Goal: Task Accomplishment & Management: Manage account settings

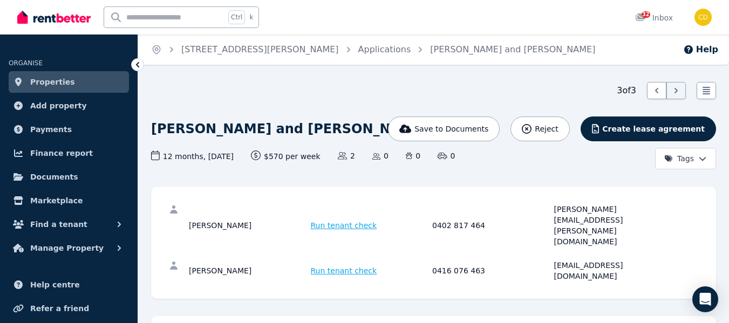
click at [174, 25] on input "text" at bounding box center [164, 17] width 121 height 20
type input "*****"
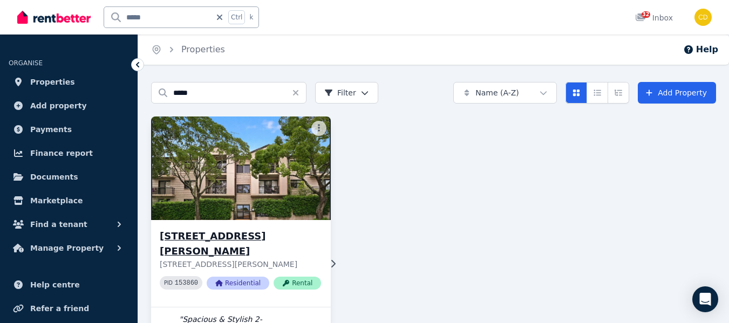
click at [229, 233] on h3 "[STREET_ADDRESS][PERSON_NAME]" at bounding box center [240, 244] width 161 height 30
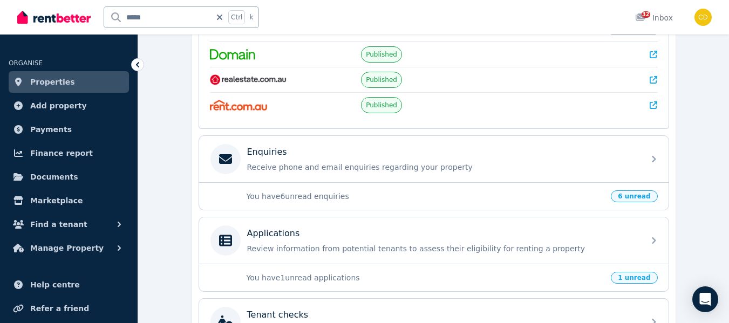
scroll to position [270, 0]
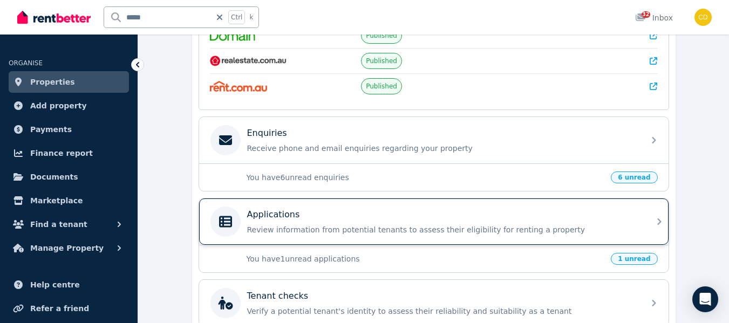
click at [372, 230] on p "Review information from potential tenants to assess their eligibility for renti…" at bounding box center [442, 229] width 390 height 11
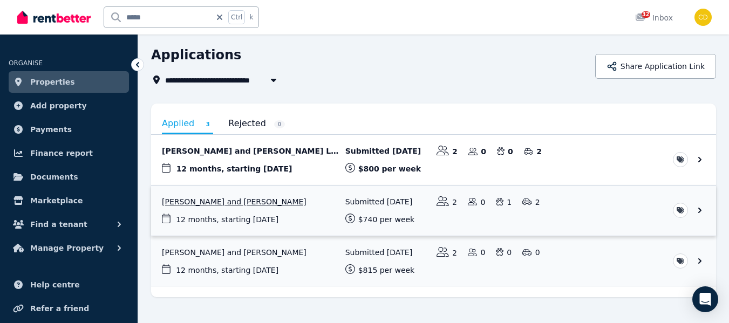
scroll to position [55, 0]
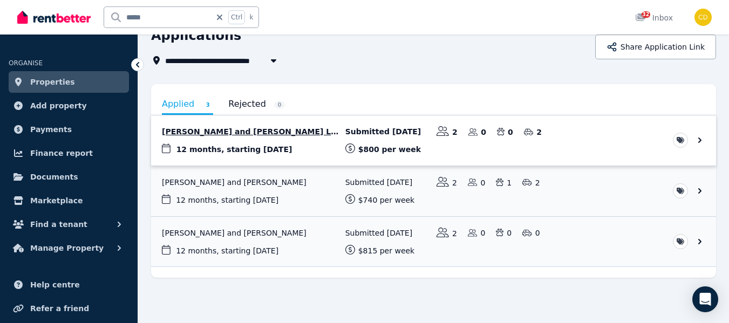
click at [235, 132] on link "View application: Pedro Bencke and Marina Luar De Souza Duvidovich" at bounding box center [433, 140] width 565 height 50
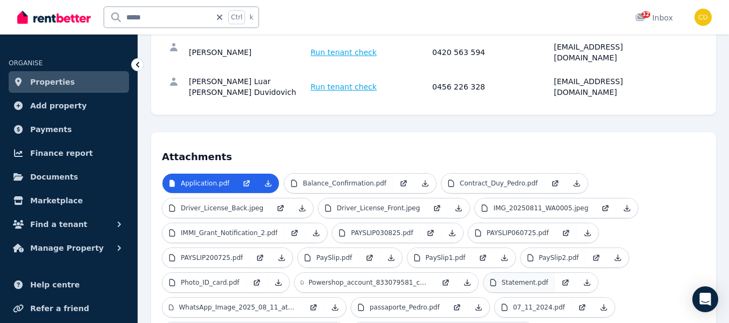
scroll to position [216, 0]
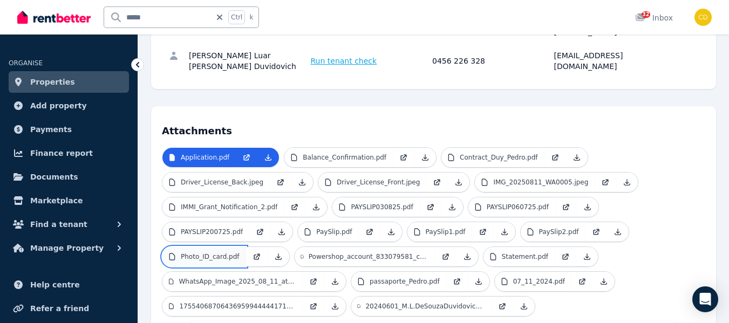
click at [221, 252] on p "Photo_ID_card.pdf" at bounding box center [210, 256] width 59 height 9
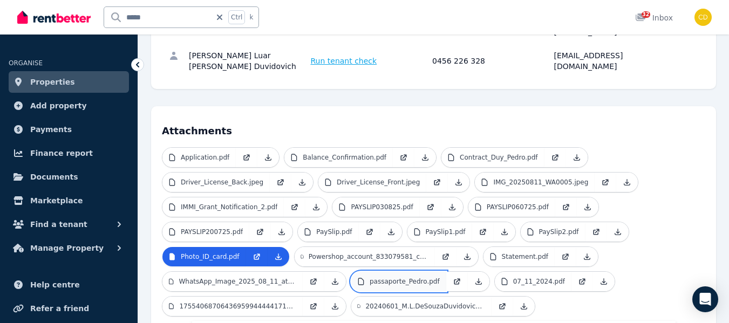
click at [378, 277] on p "passaporte_Pedro.pdf" at bounding box center [404, 281] width 70 height 9
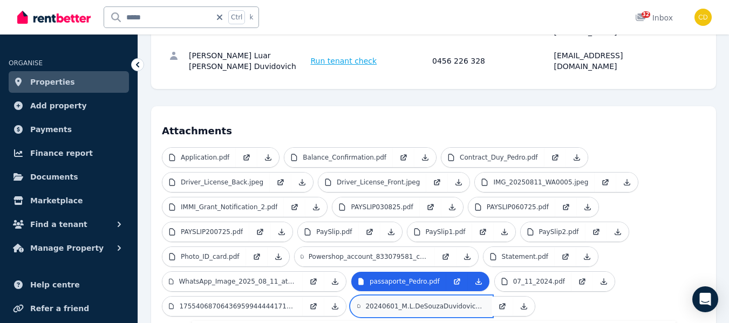
click at [439, 302] on p "20240601_M.L.DeSouzaDuvidovich_Appoi_ntmentLetter_to_30.04.pdf" at bounding box center [425, 306] width 120 height 9
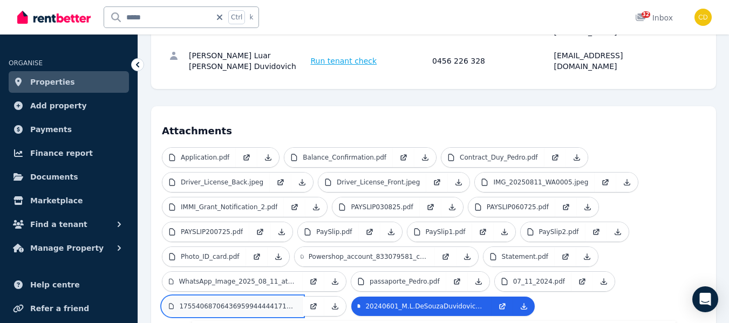
click at [242, 297] on link "1755406870643695994444417191131.jpg" at bounding box center [232, 306] width 140 height 19
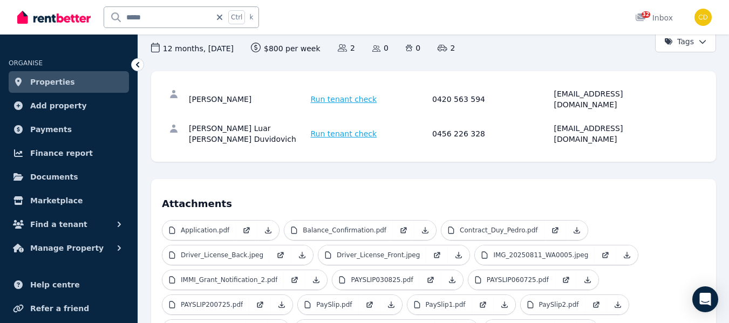
scroll to position [162, 0]
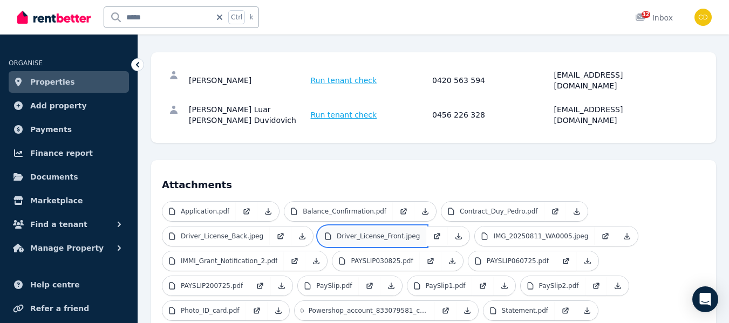
click at [389, 232] on p "Driver_License_Front.jpeg" at bounding box center [377, 236] width 83 height 9
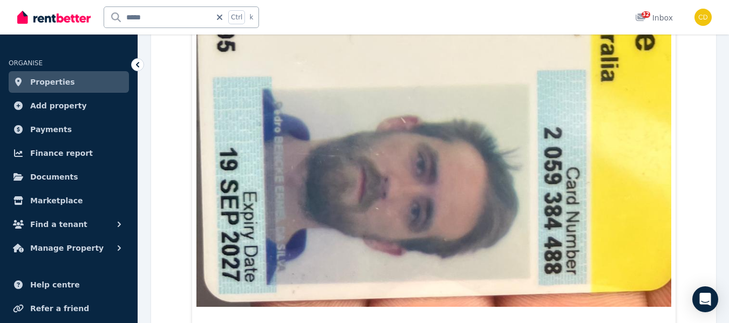
scroll to position [1008, 0]
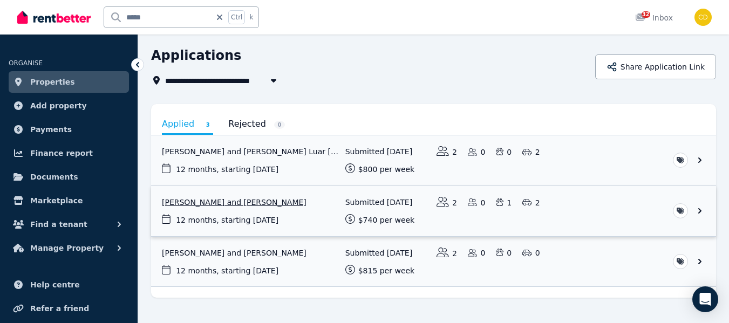
scroll to position [54, 0]
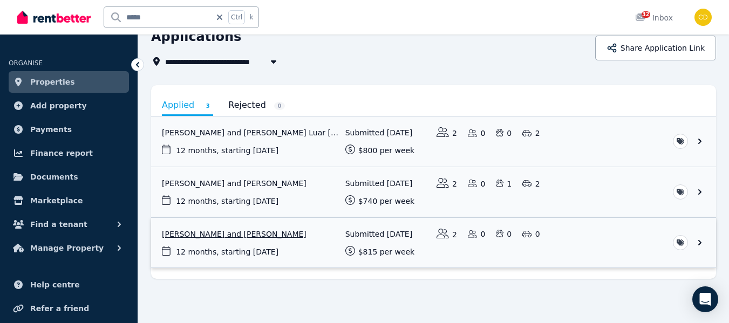
click at [265, 232] on link "View application: Amanda Dheerasekara and Liam Donohoe" at bounding box center [433, 243] width 565 height 50
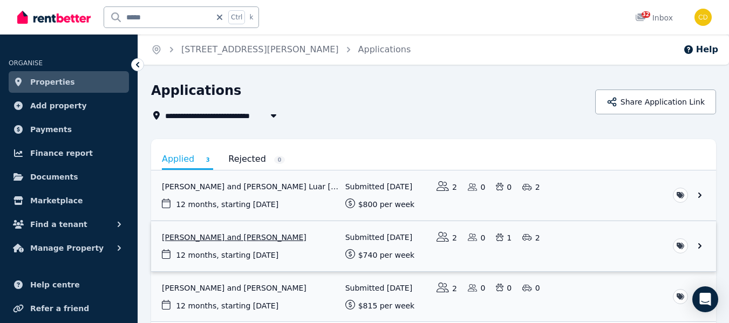
scroll to position [54, 0]
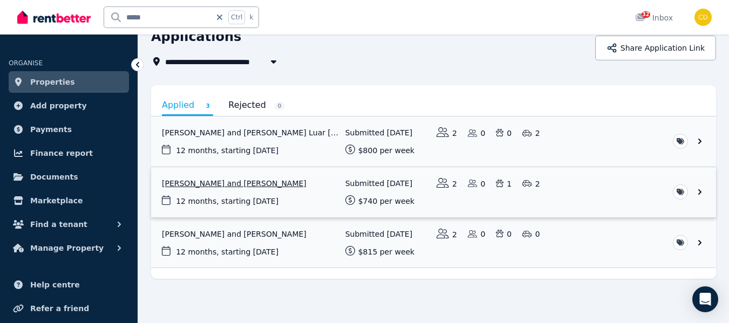
click at [204, 182] on link "View application: Phoebe Fitzpatrick and Frank Nguyen" at bounding box center [433, 192] width 565 height 50
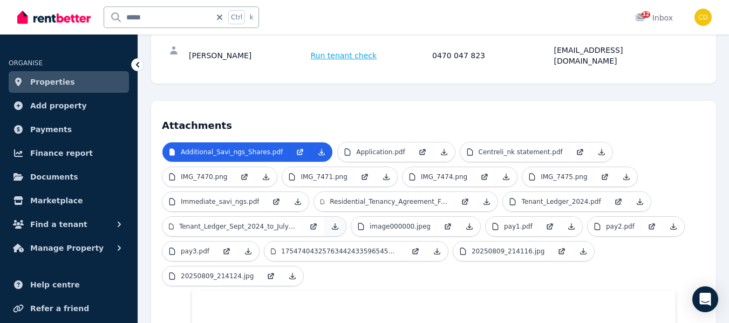
scroll to position [216, 0]
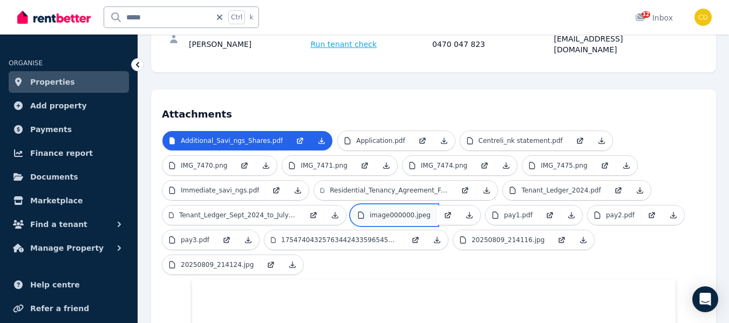
click at [387, 211] on p "image000000.jpeg" at bounding box center [399, 215] width 61 height 9
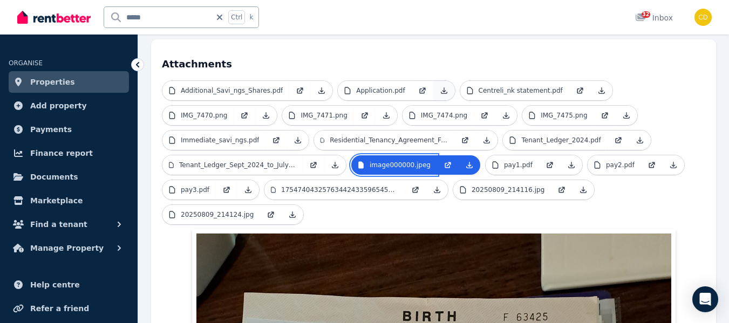
scroll to position [162, 0]
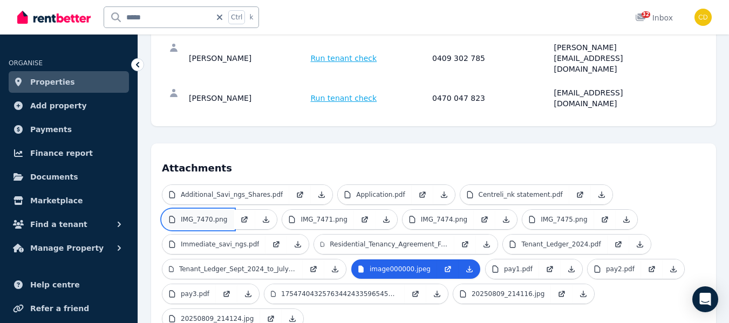
click at [222, 210] on link "IMG_7470.png" at bounding box center [197, 219] width 71 height 19
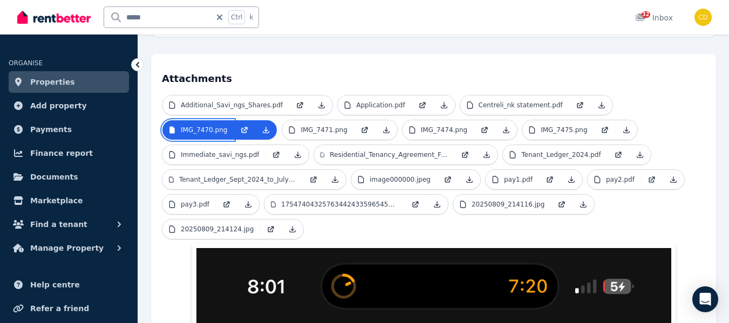
scroll to position [270, 0]
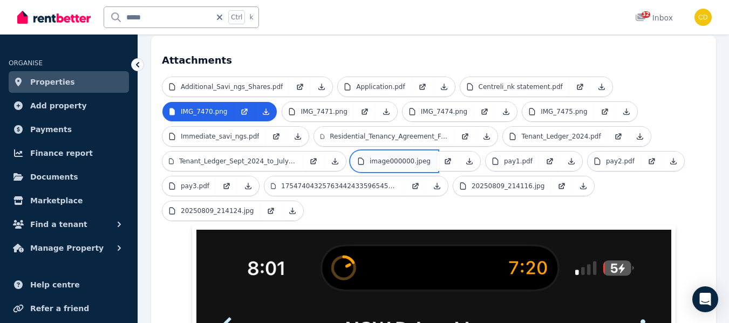
click at [403, 157] on p "image000000.jpeg" at bounding box center [399, 161] width 61 height 9
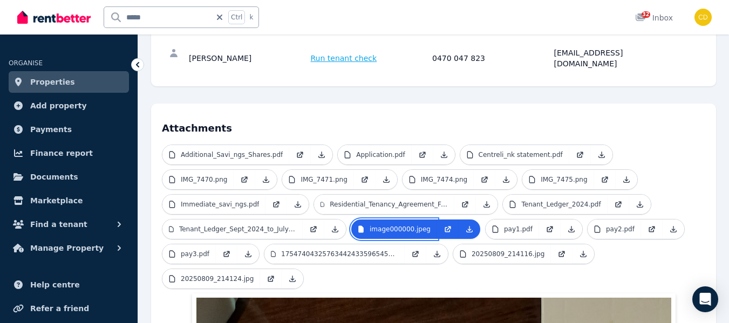
scroll to position [201, 0]
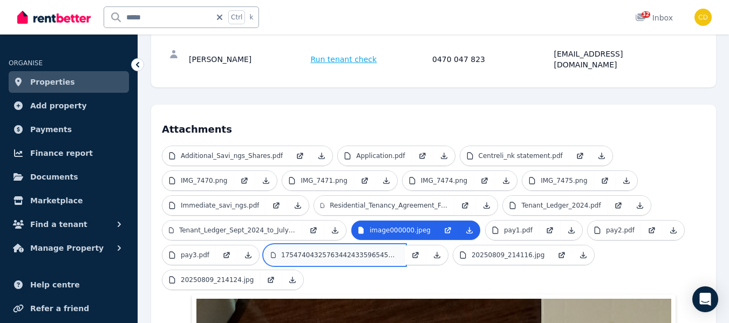
click at [322, 245] on link "17547404325763442433596545417661.jpg" at bounding box center [334, 254] width 140 height 19
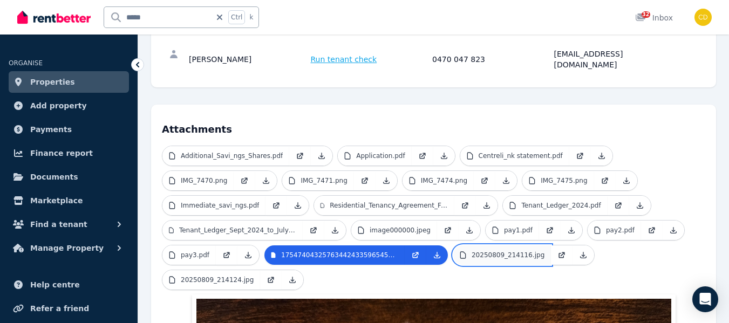
click at [505, 251] on p "20250809_214116.jpg" at bounding box center [507, 255] width 73 height 9
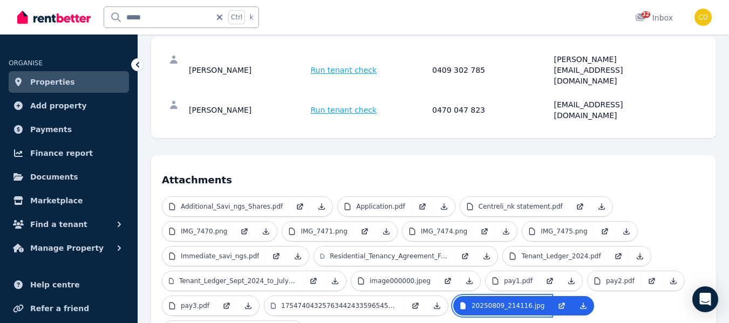
scroll to position [0, 0]
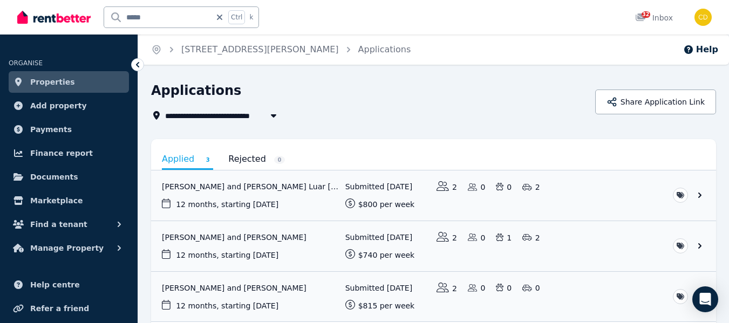
click at [153, 17] on input "*****" at bounding box center [157, 17] width 107 height 20
type input "*"
type input "**********"
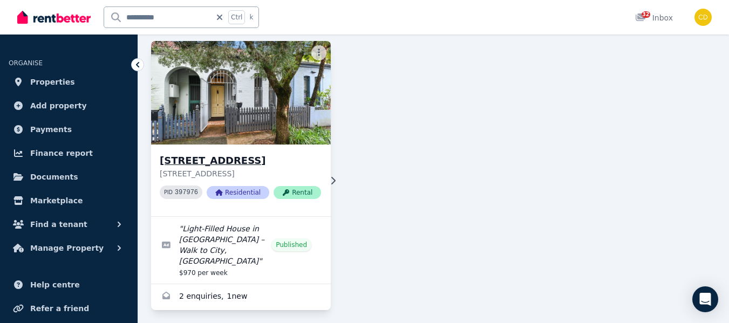
scroll to position [82, 0]
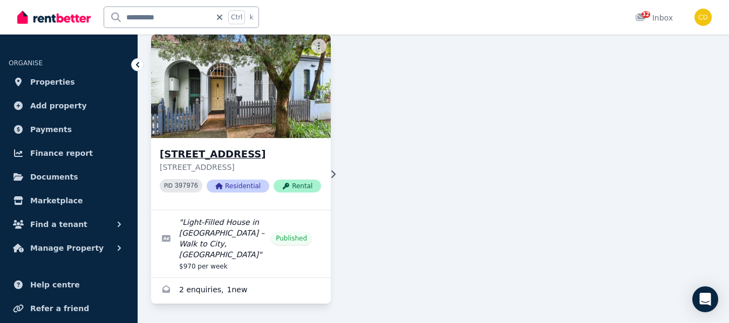
click at [253, 147] on h3 "[STREET_ADDRESS]" at bounding box center [240, 154] width 161 height 15
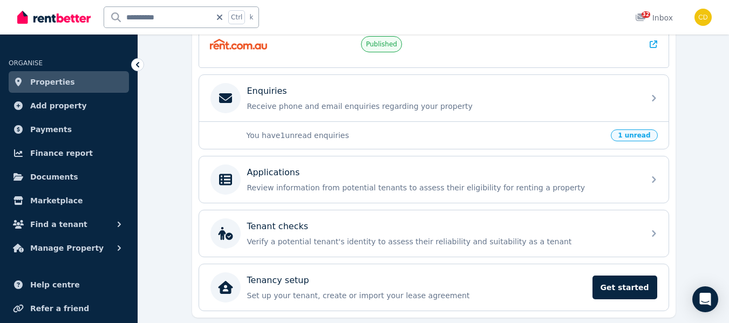
scroll to position [324, 0]
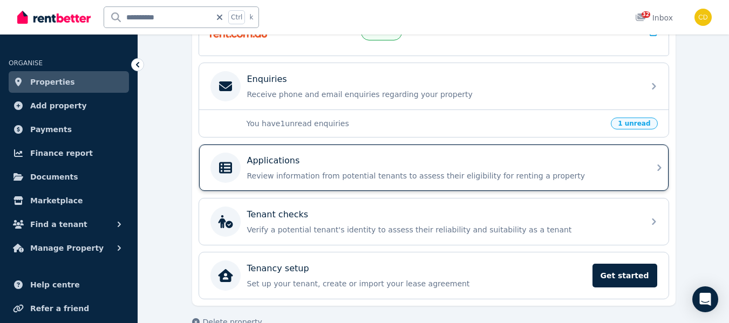
click at [341, 173] on p "Review information from potential tenants to assess their eligibility for renti…" at bounding box center [442, 175] width 390 height 11
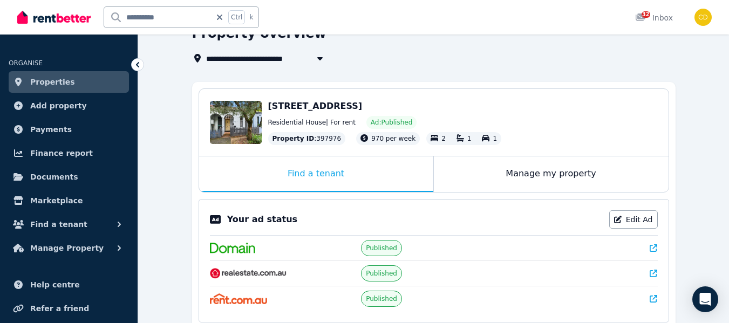
scroll to position [270, 0]
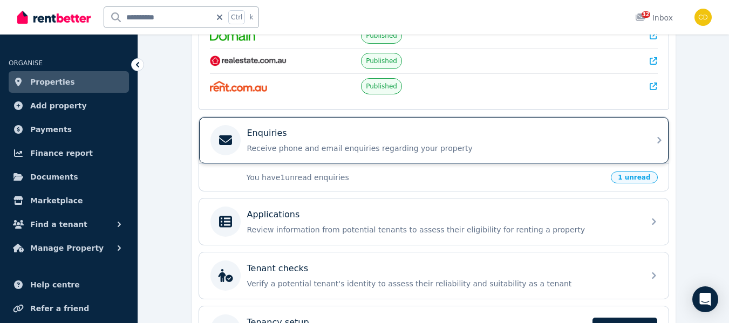
click at [370, 138] on div "Enquiries" at bounding box center [442, 133] width 390 height 13
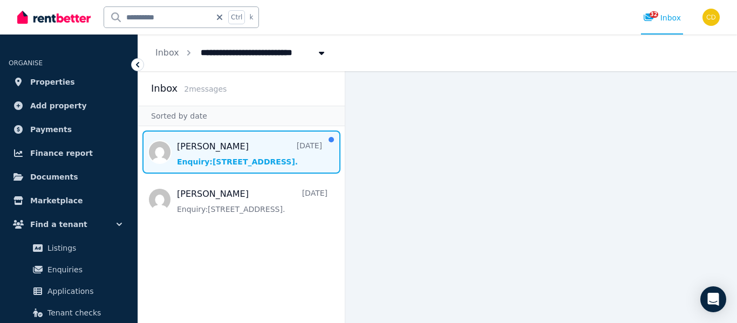
click at [225, 144] on span "Message list" at bounding box center [241, 151] width 207 height 43
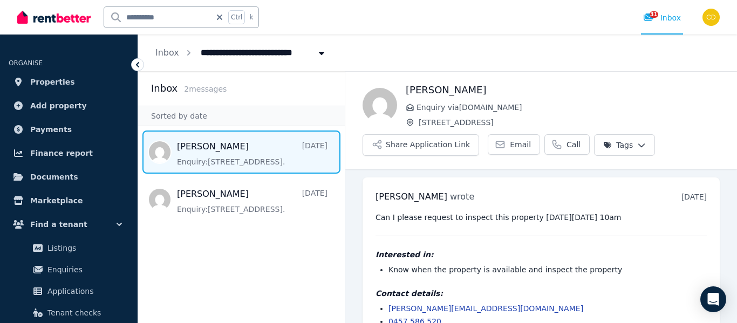
click at [176, 13] on input "**********" at bounding box center [157, 17] width 107 height 20
type input "*"
type input "******"
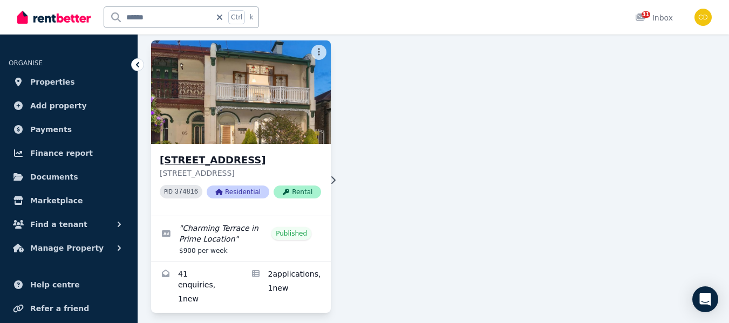
scroll to position [85, 0]
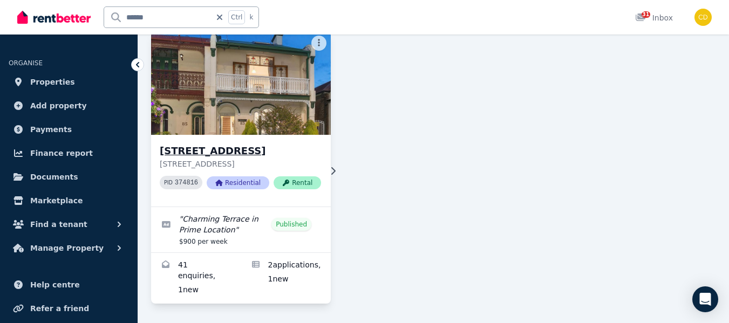
click at [279, 100] on img at bounding box center [241, 83] width 189 height 109
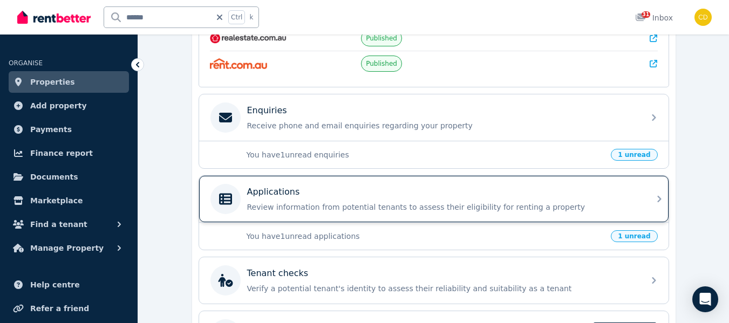
scroll to position [373, 0]
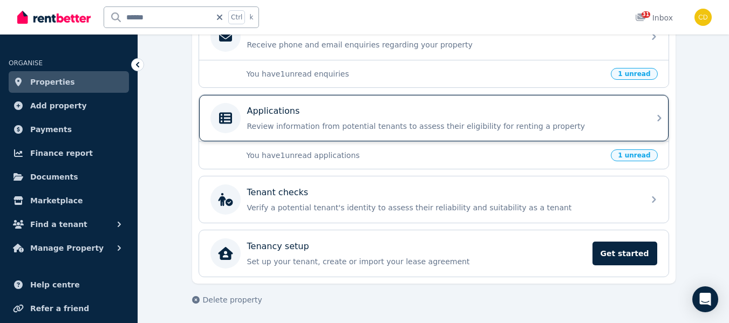
click at [365, 118] on div "Applications Review information from potential tenants to assess their eligibil…" at bounding box center [442, 118] width 390 height 27
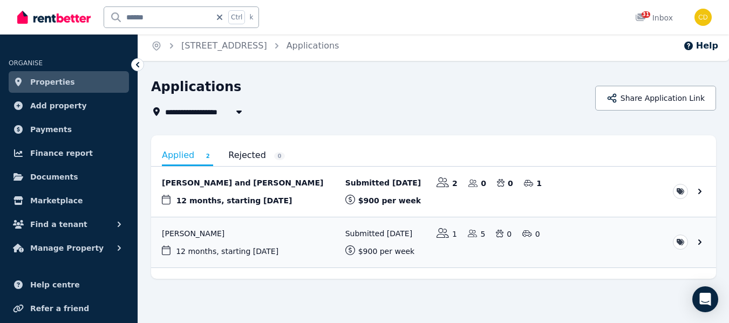
scroll to position [5, 0]
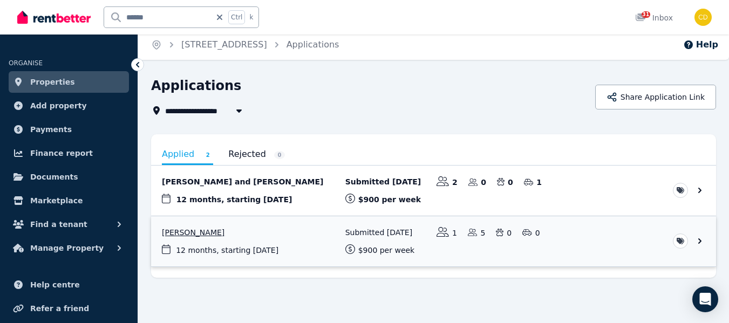
click at [191, 231] on link "View application: Rocco Di Pillo" at bounding box center [433, 241] width 565 height 50
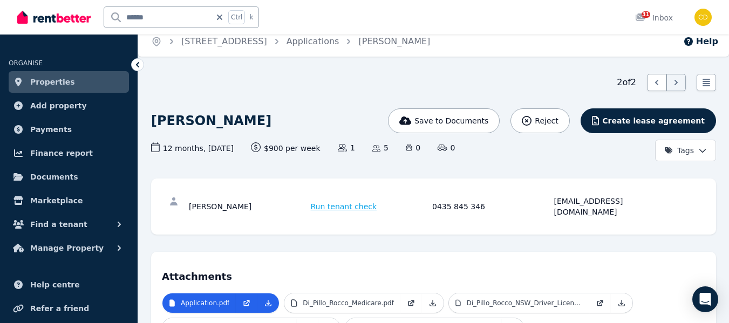
scroll to position [162, 0]
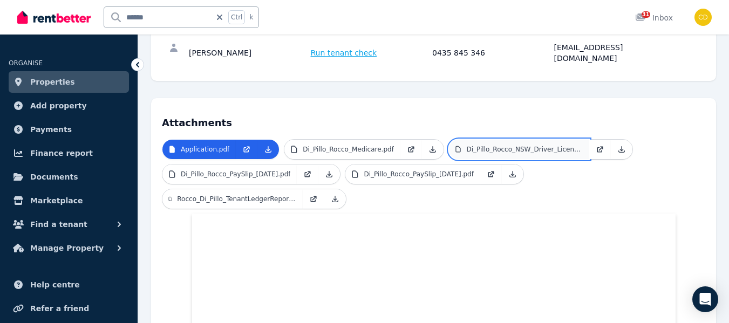
click at [515, 145] on p "Di_Pillo_Rocco_NSW_Driver_Licence.pdf" at bounding box center [524, 149] width 116 height 9
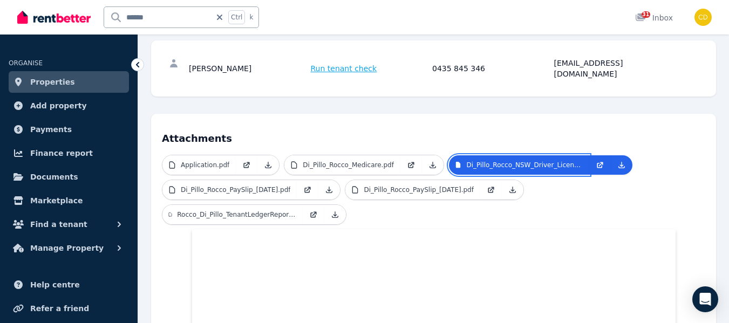
scroll to position [108, 0]
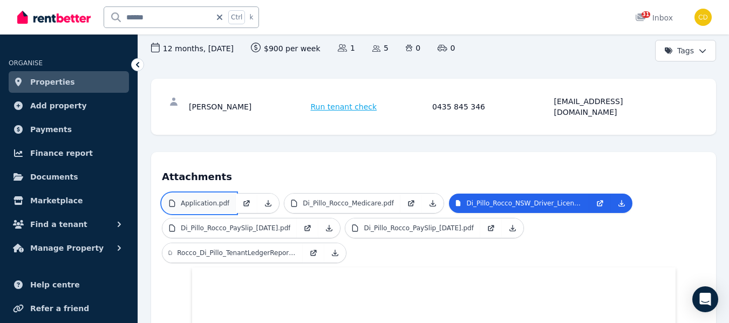
click at [219, 199] on p "Application.pdf" at bounding box center [205, 203] width 49 height 9
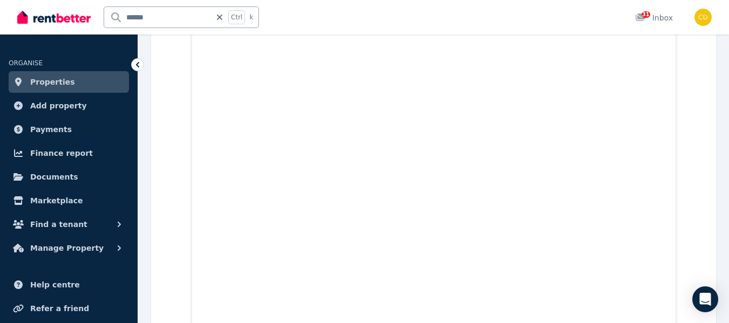
scroll to position [755, 0]
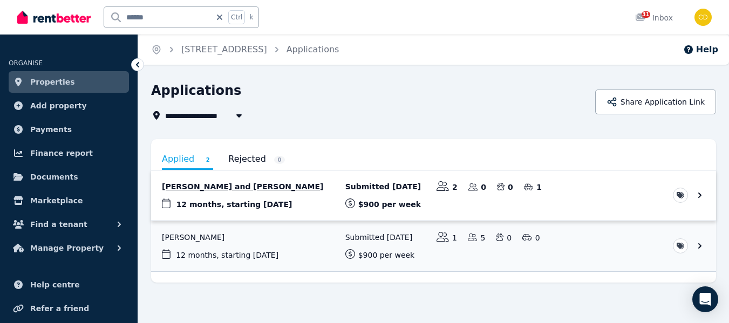
click at [232, 183] on link "View application: Leticia Freitas and Tommaso Redaelli" at bounding box center [433, 195] width 565 height 50
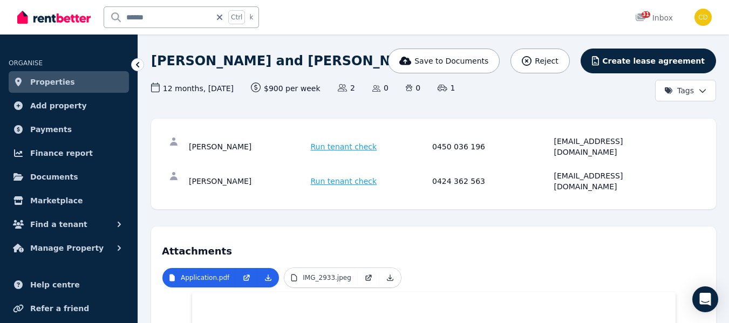
scroll to position [162, 0]
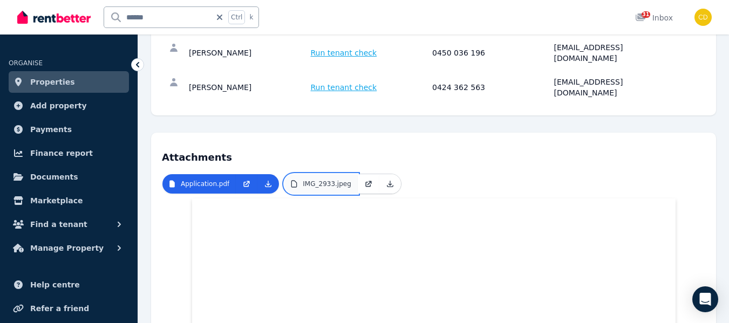
click at [311, 180] on p "IMG_2933.jpeg" at bounding box center [327, 184] width 49 height 9
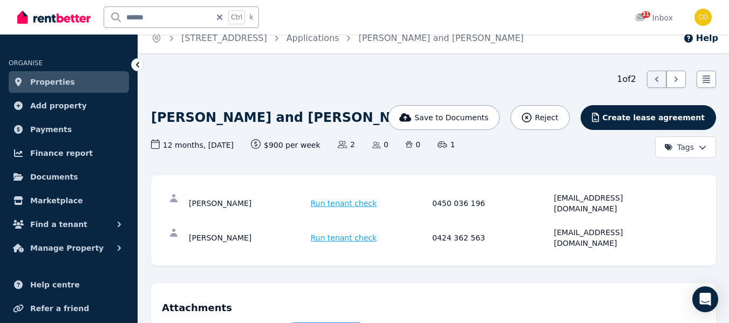
scroll to position [0, 0]
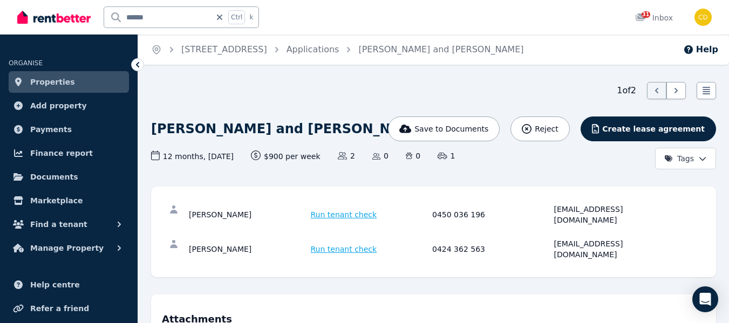
click at [155, 18] on input "******" at bounding box center [157, 17] width 107 height 20
type input "*"
type input "*****"
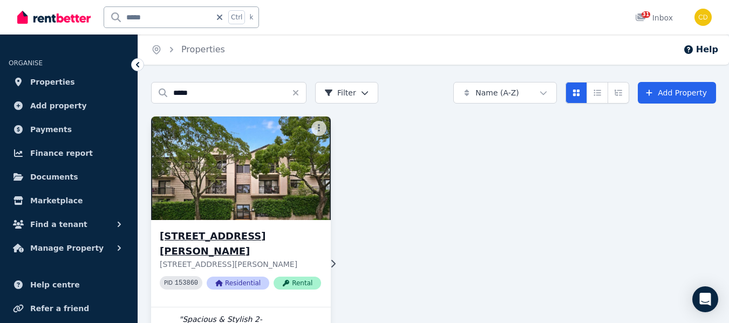
click at [218, 231] on h3 "[STREET_ADDRESS][PERSON_NAME]" at bounding box center [240, 244] width 161 height 30
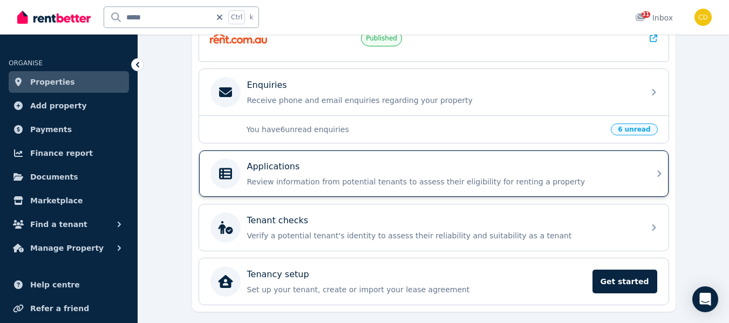
scroll to position [324, 0]
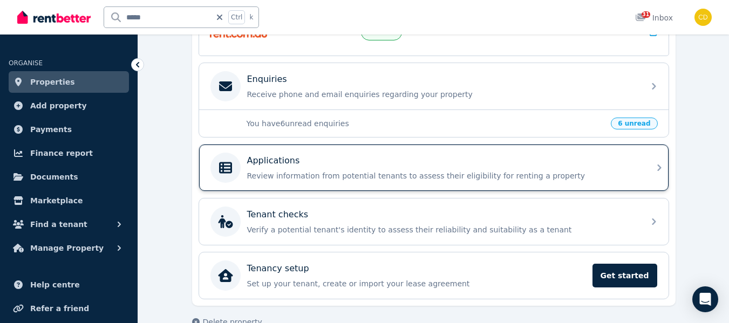
click at [274, 168] on div "Applications Review information from potential tenants to assess their eligibil…" at bounding box center [442, 167] width 390 height 27
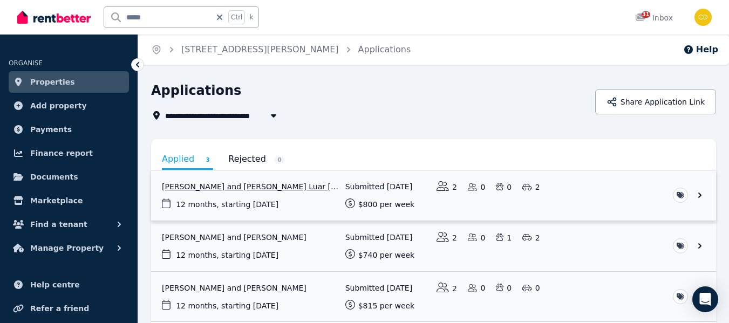
click at [272, 182] on link "View application: Pedro Bencke and Marina Luar De Souza Duvidovich" at bounding box center [433, 195] width 565 height 50
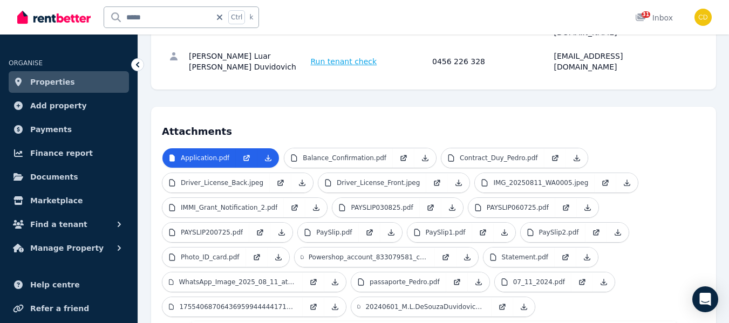
scroll to position [216, 0]
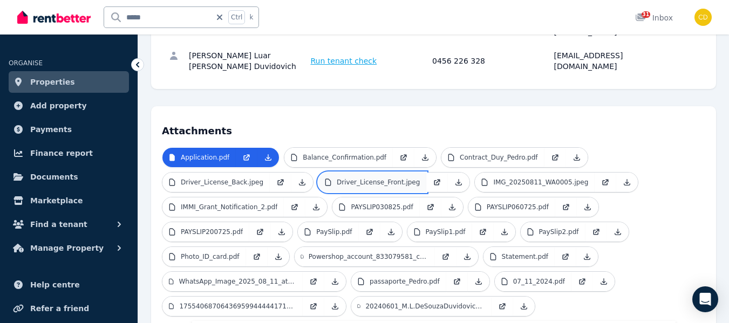
click at [374, 178] on p "Driver_License_Front.jpeg" at bounding box center [377, 182] width 83 height 9
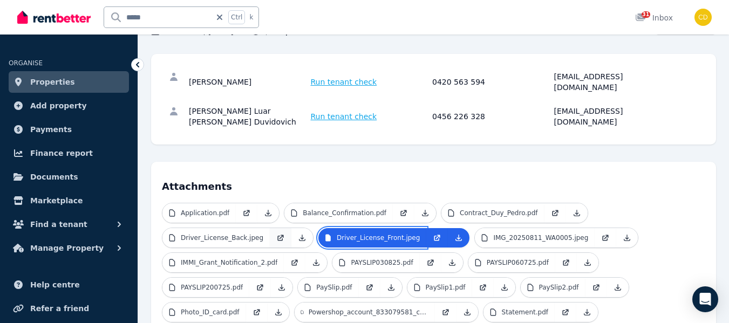
scroll to position [162, 0]
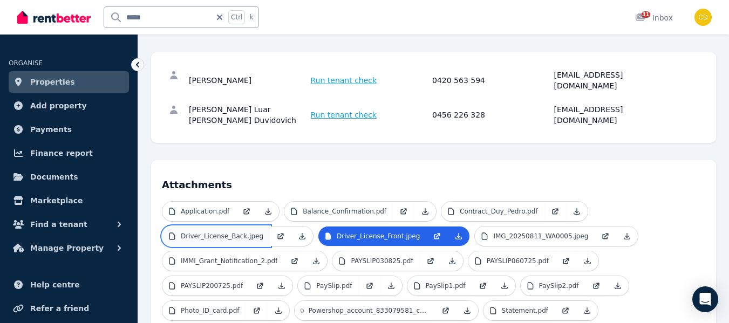
click at [230, 232] on p "Driver_License_Back.jpeg" at bounding box center [222, 236] width 83 height 9
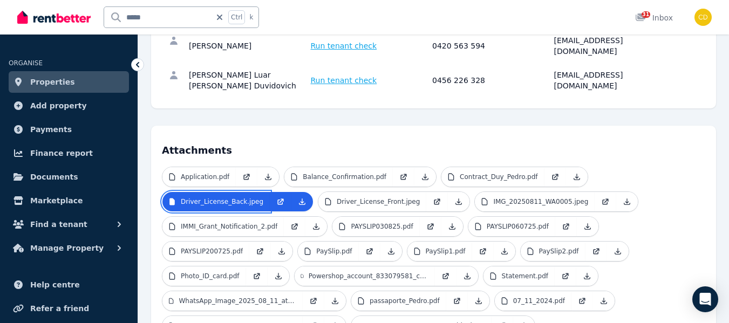
scroll to position [216, 0]
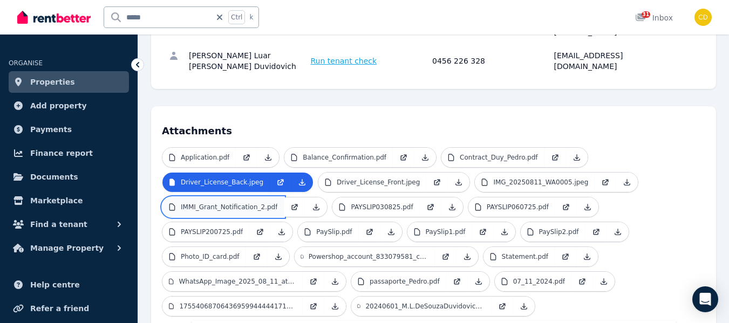
click at [259, 203] on p "IMMI_Grant_Notification_2.pdf" at bounding box center [229, 207] width 97 height 9
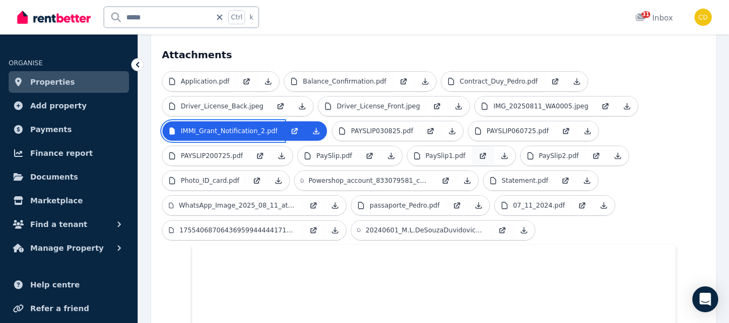
scroll to position [272, 0]
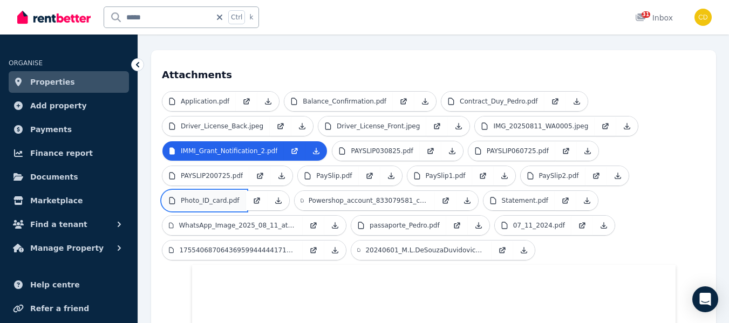
click at [222, 196] on p "Photo_ID_card.pdf" at bounding box center [210, 200] width 59 height 9
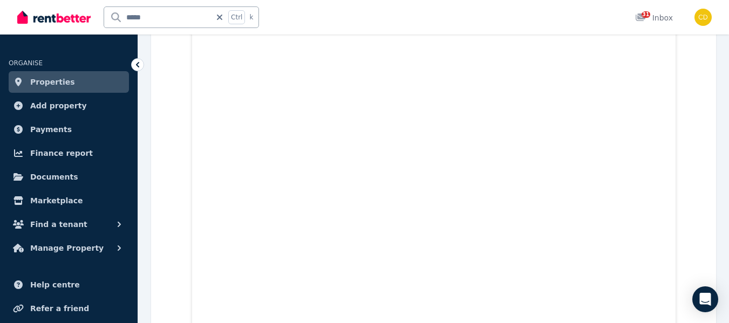
scroll to position [487, 0]
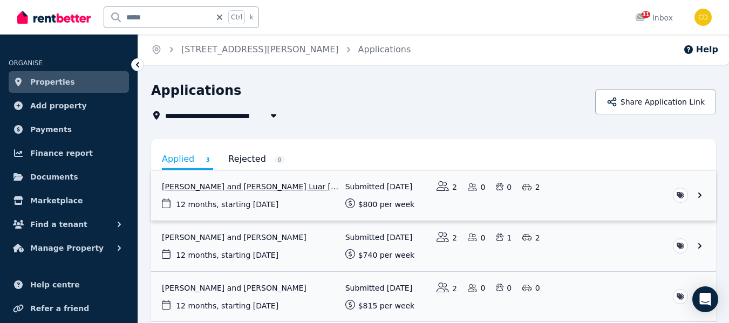
click at [288, 183] on link "View application: Pedro Bencke and Marina Luar De Souza Duvidovich" at bounding box center [433, 195] width 565 height 50
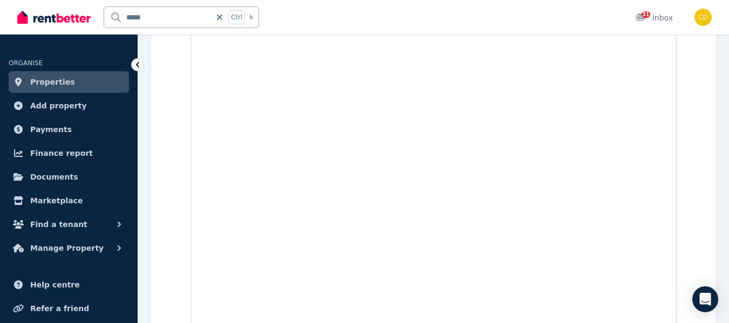
scroll to position [9573, 0]
click at [150, 18] on input "*****" at bounding box center [157, 17] width 107 height 20
type input "*"
click at [157, 19] on input "text" at bounding box center [164, 17] width 121 height 20
type input "******"
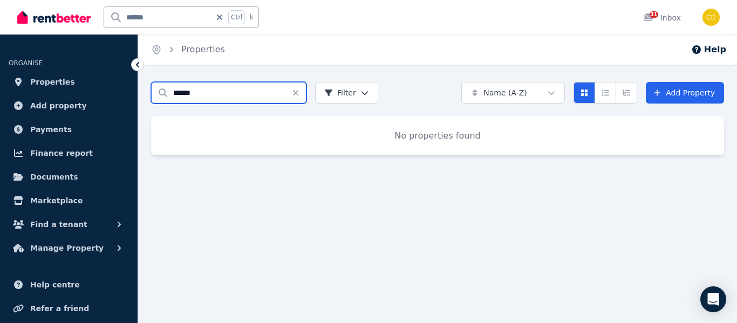
click at [228, 92] on input "******" at bounding box center [228, 93] width 155 height 22
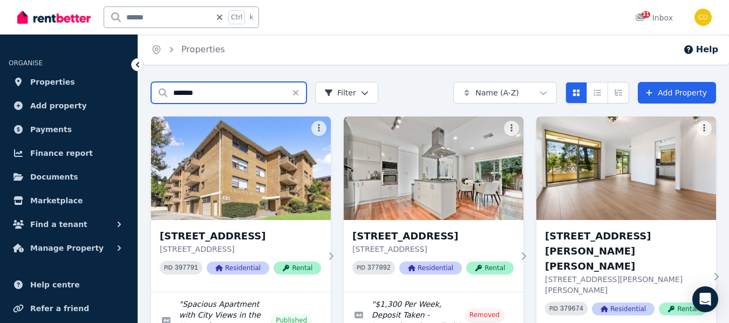
type input "*******"
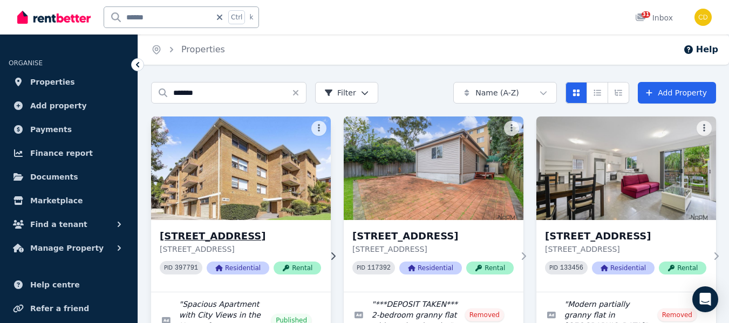
click at [249, 232] on h3 "[STREET_ADDRESS]" at bounding box center [240, 236] width 161 height 15
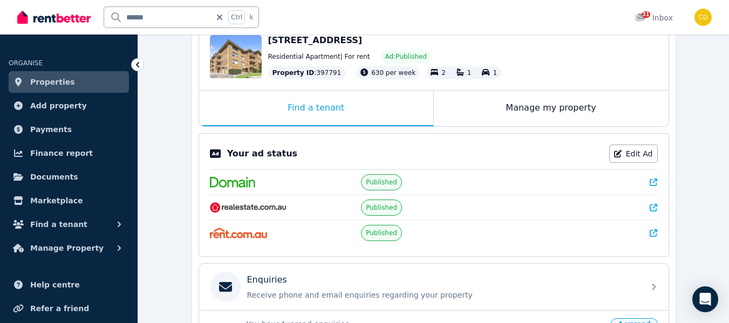
scroll to position [162, 0]
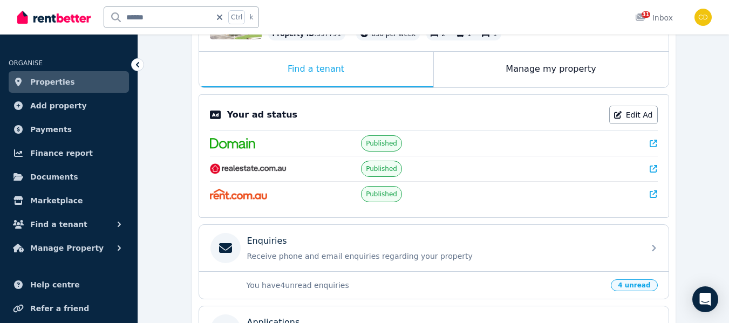
click at [655, 166] on icon at bounding box center [653, 169] width 8 height 8
